Goal: Use online tool/utility

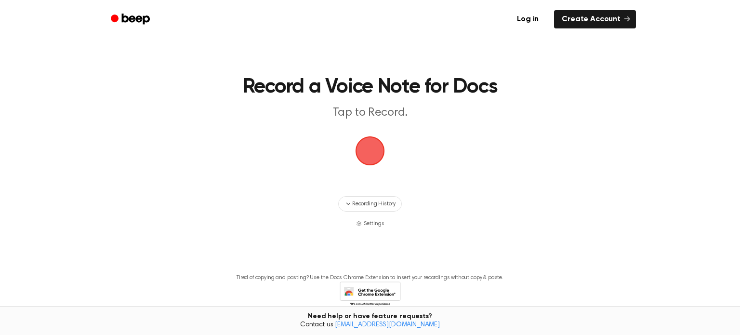
click at [365, 153] on span "button" at bounding box center [369, 150] width 29 height 29
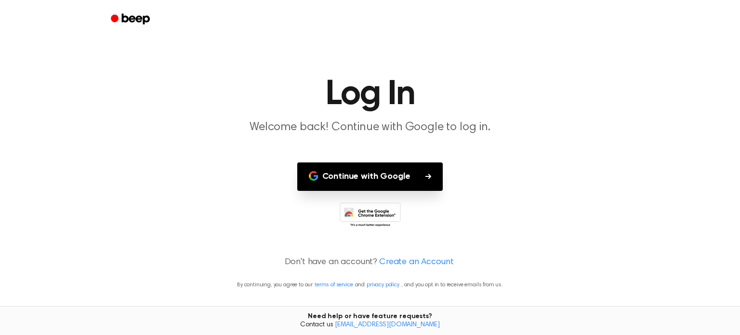
click at [399, 176] on button "Continue with Google" at bounding box center [370, 176] width 146 height 28
